Goal: Download file/media

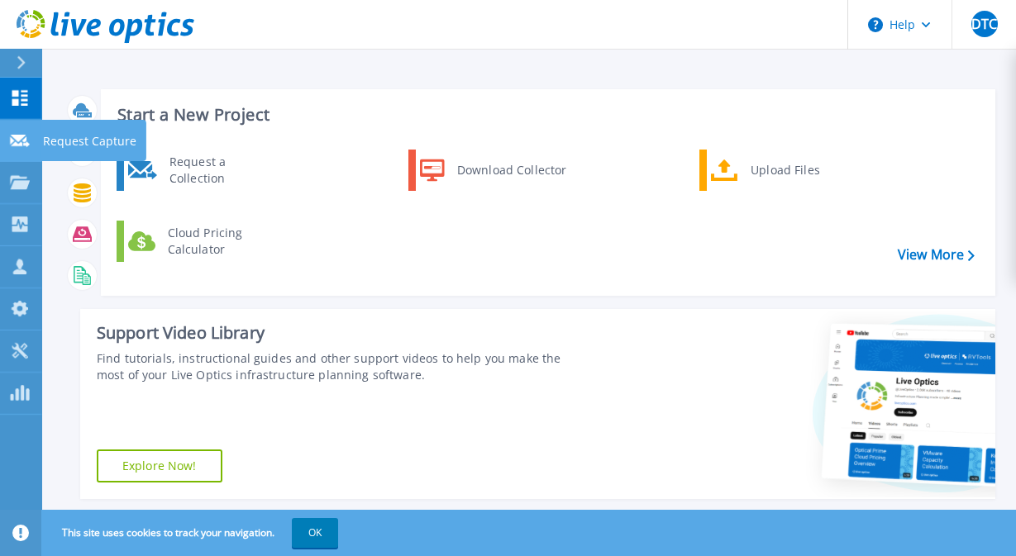
click at [18, 145] on icon at bounding box center [20, 141] width 20 height 12
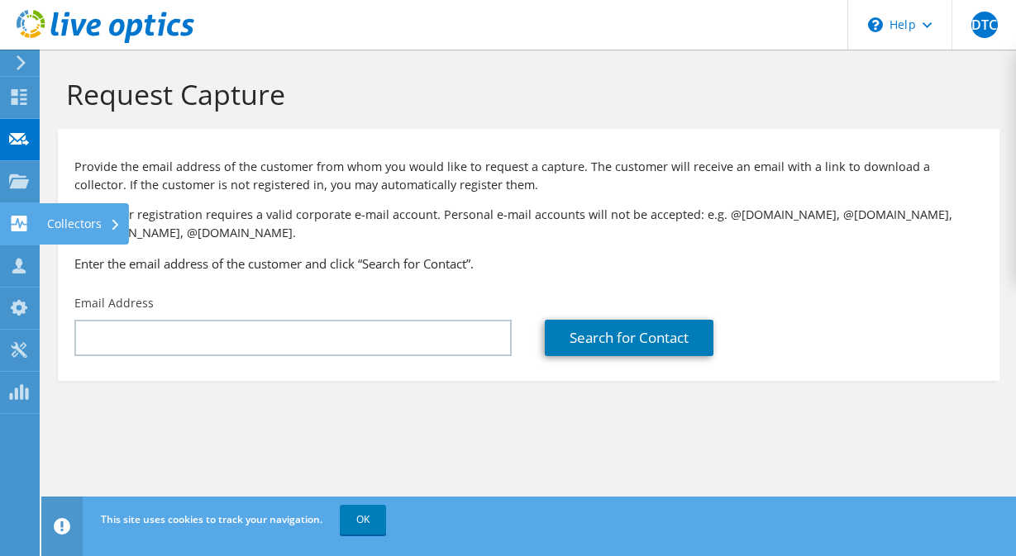
click at [58, 222] on div "Collectors" at bounding box center [84, 223] width 90 height 41
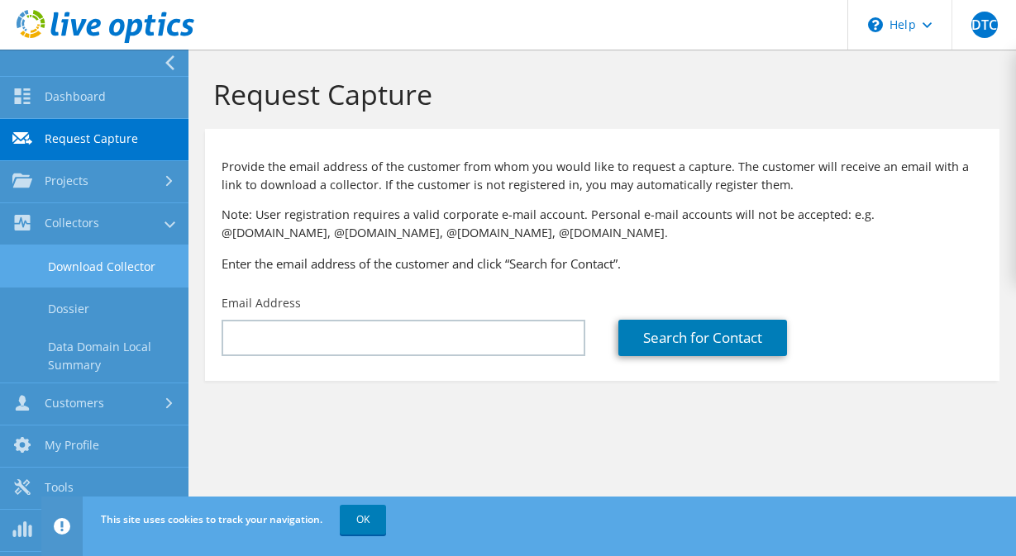
click at [100, 263] on link "Download Collector" at bounding box center [94, 267] width 189 height 42
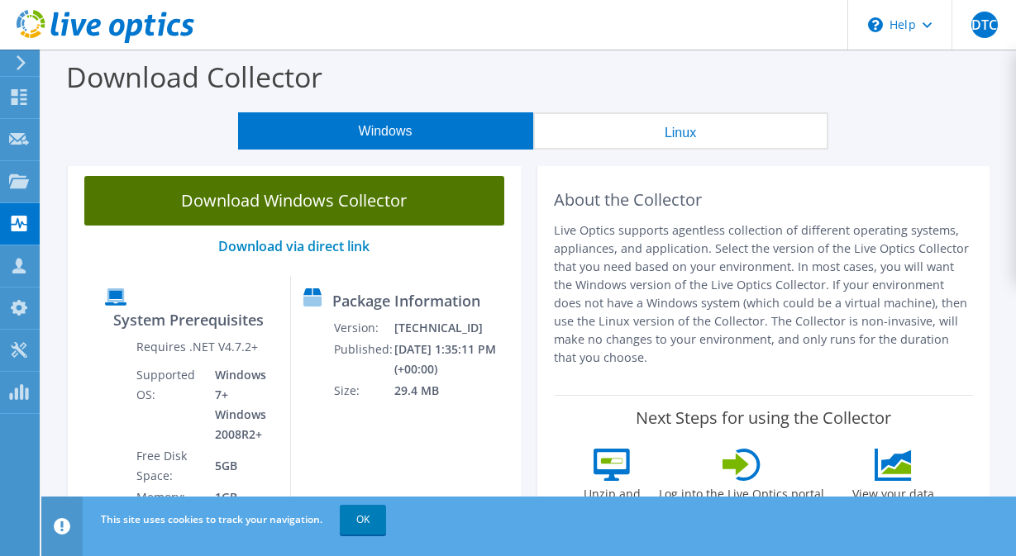
click at [327, 206] on link "Download Windows Collector" at bounding box center [294, 201] width 420 height 50
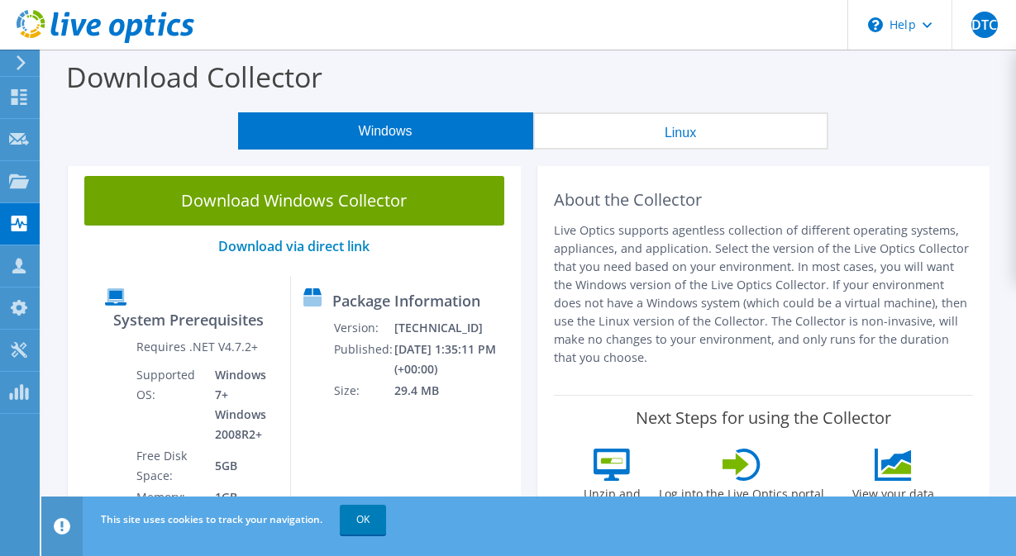
click at [75, 288] on div "Download Windows Collector Download via direct link System Prerequisites Requir…" at bounding box center [294, 376] width 453 height 433
click at [18, 182] on use at bounding box center [19, 181] width 20 height 14
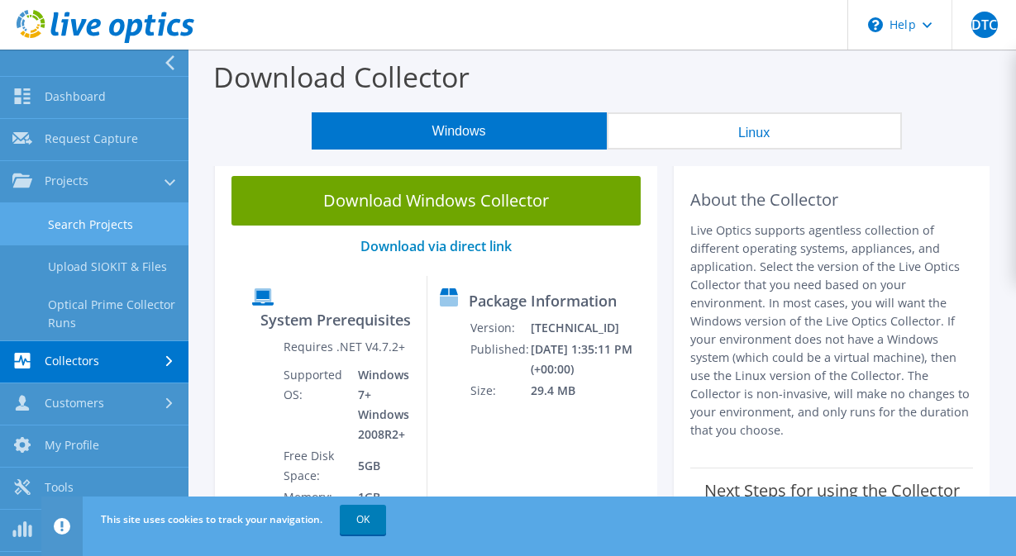
click at [79, 224] on link "Search Projects" at bounding box center [94, 224] width 189 height 42
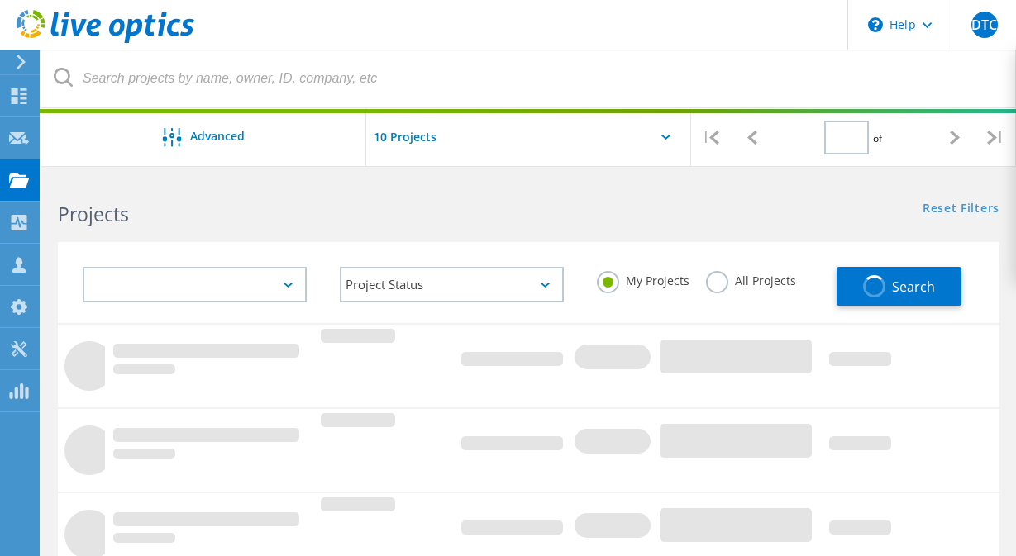
type input "1"
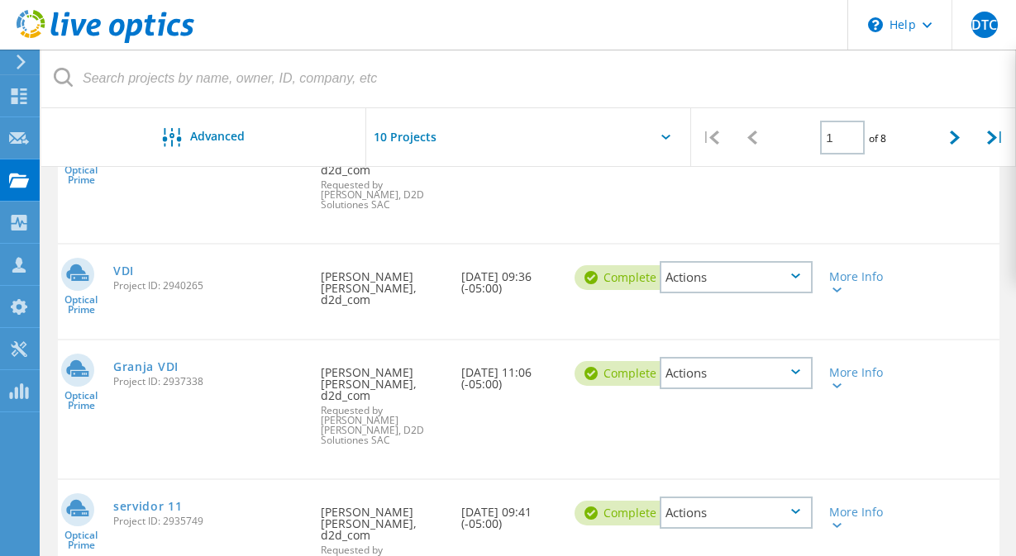
scroll to position [83, 0]
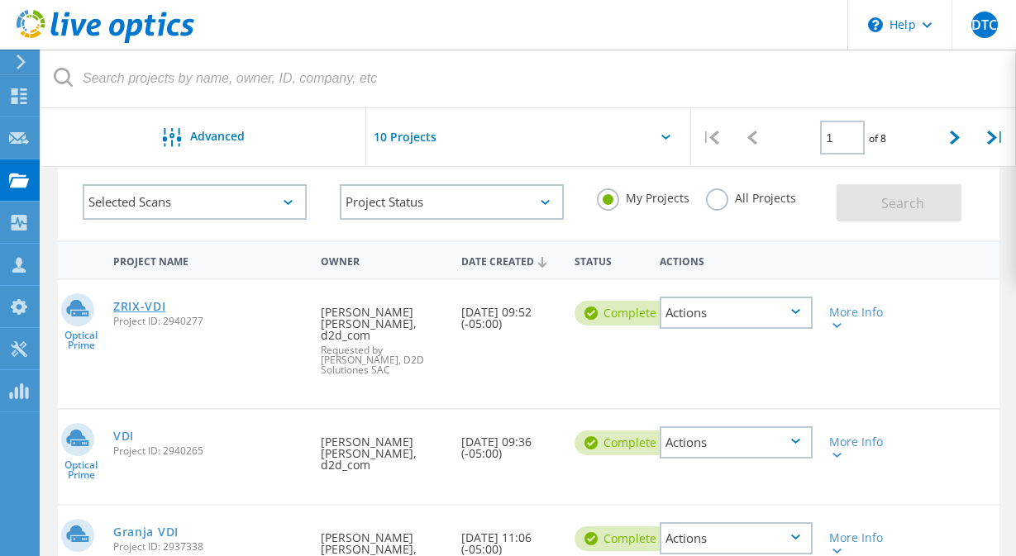
click at [141, 308] on link "ZRIX-VDI" at bounding box center [139, 307] width 53 height 12
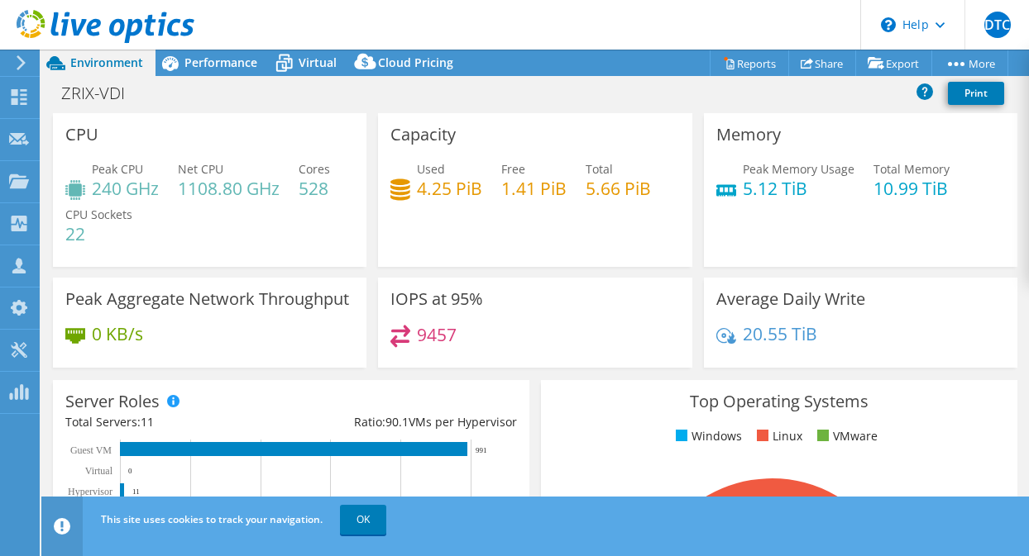
select select "USD"
click at [203, 64] on span "Performance" at bounding box center [220, 63] width 73 height 16
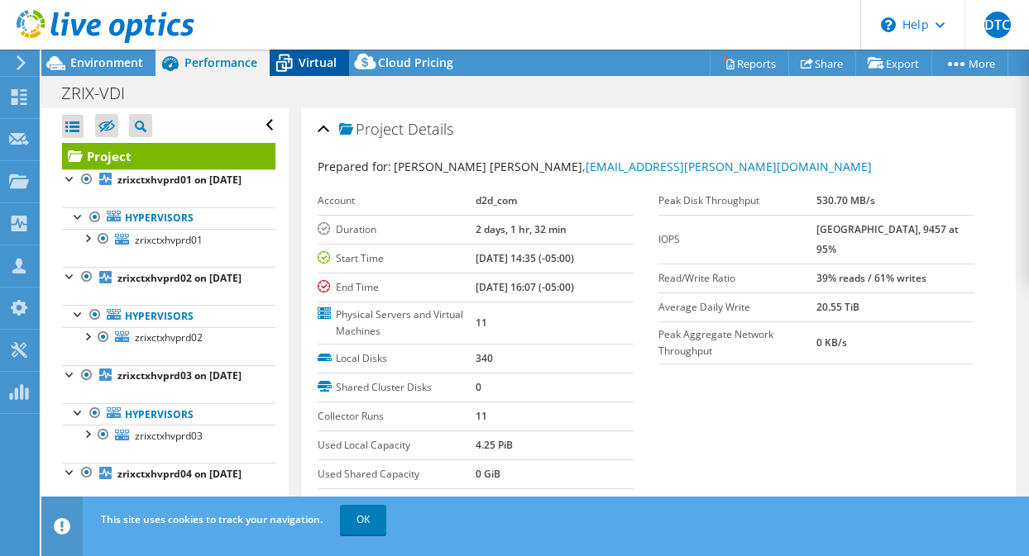
click at [304, 62] on span "Virtual" at bounding box center [317, 63] width 38 height 16
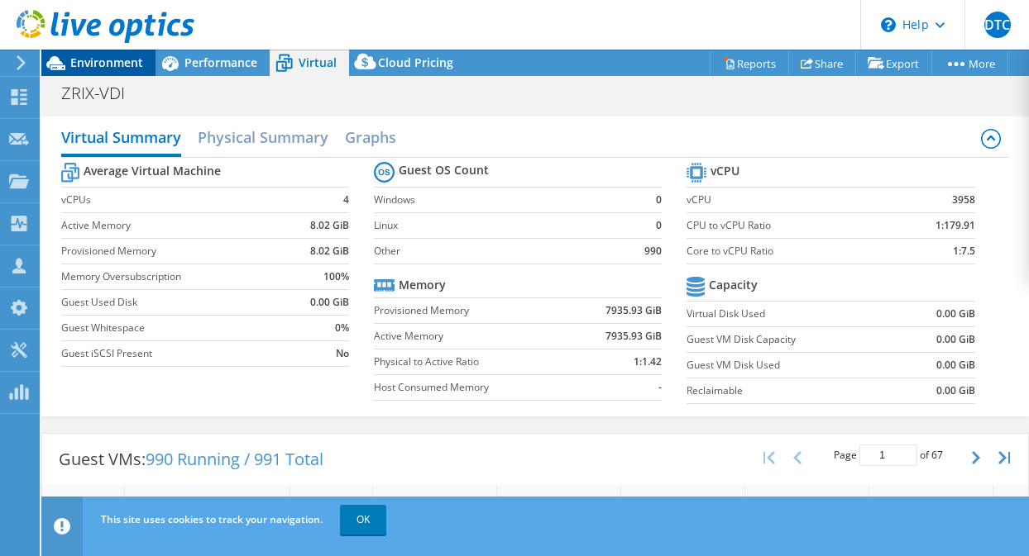
click at [94, 63] on span "Environment" at bounding box center [106, 63] width 73 height 16
